Goal: Transaction & Acquisition: Subscribe to service/newsletter

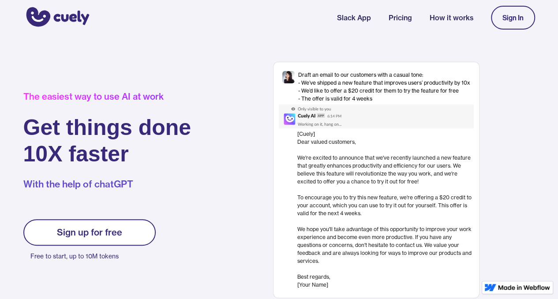
click at [399, 20] on link "Pricing" at bounding box center [400, 17] width 23 height 11
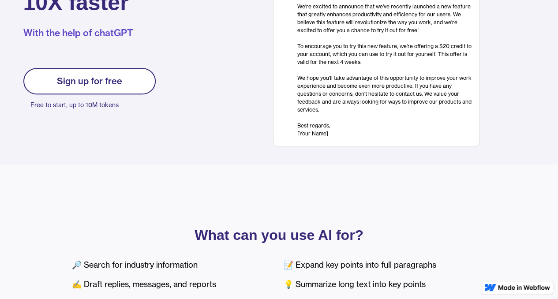
scroll to position [148, 0]
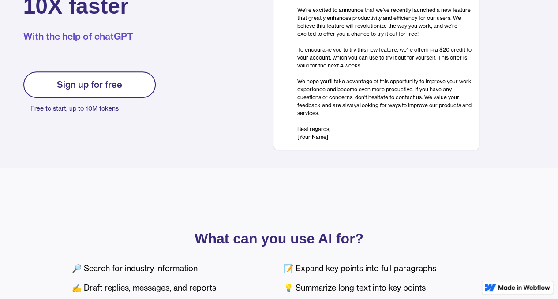
click at [129, 89] on link "Sign up for free" at bounding box center [89, 84] width 132 height 26
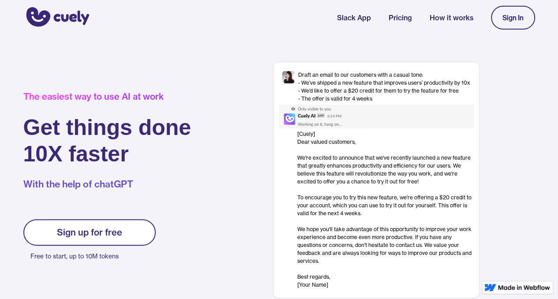
click at [304, 115] on img at bounding box center [322, 117] width 87 height 24
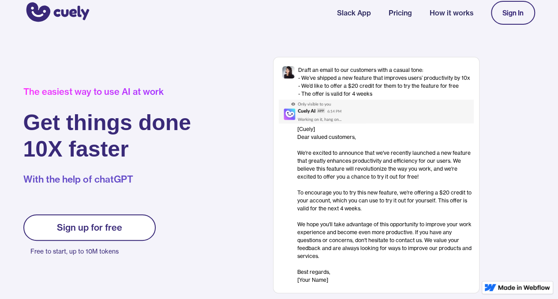
scroll to position [2, 0]
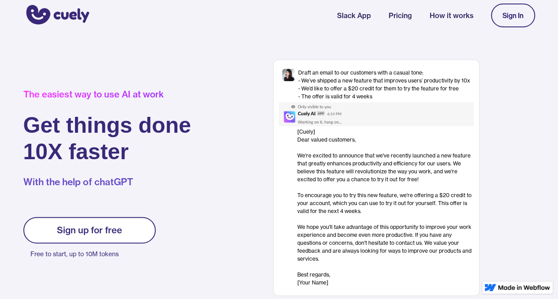
click at [352, 13] on link "Slack App" at bounding box center [354, 15] width 34 height 11
